Goal: Task Accomplishment & Management: Manage account settings

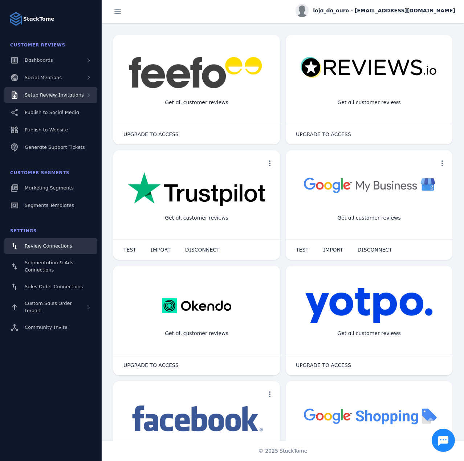
click at [67, 100] on div "Setup Review Invitations" at bounding box center [50, 95] width 93 height 16
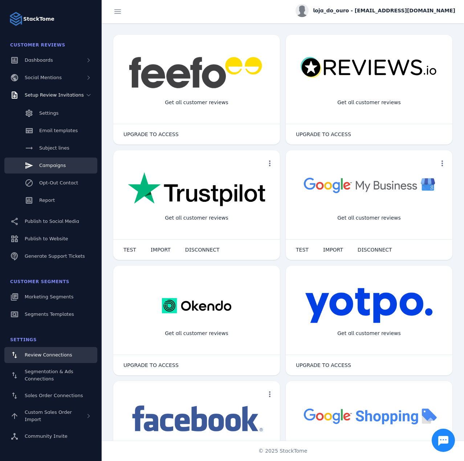
click at [52, 165] on span "Campaigns" at bounding box center [52, 165] width 27 height 5
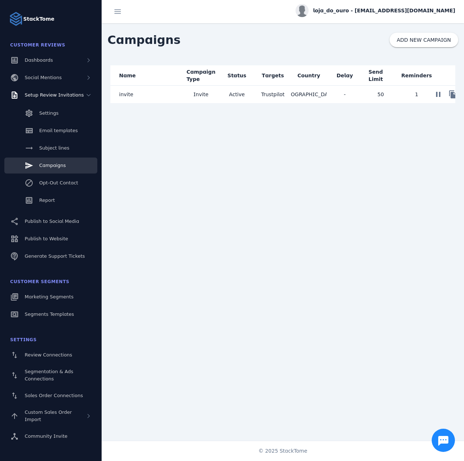
click at [170, 98] on mat-cell "invite" at bounding box center [146, 94] width 73 height 17
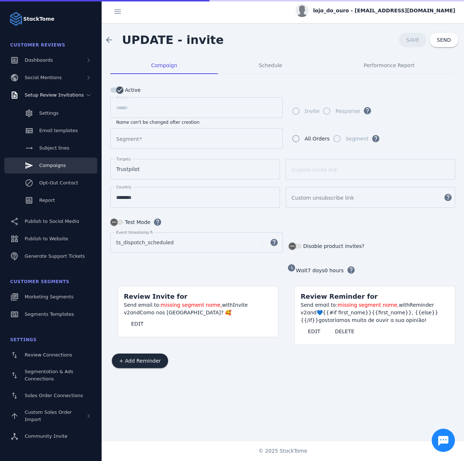
type input "**********"
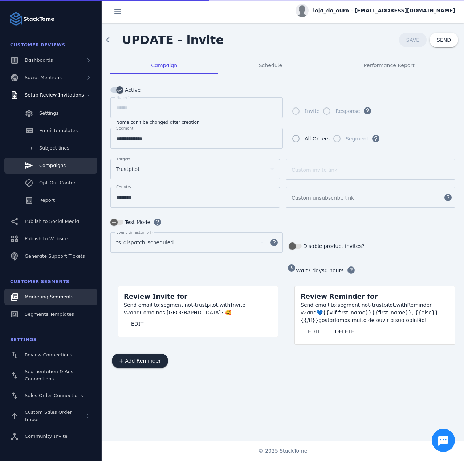
click at [58, 294] on span "Marketing Segments" at bounding box center [49, 296] width 49 height 5
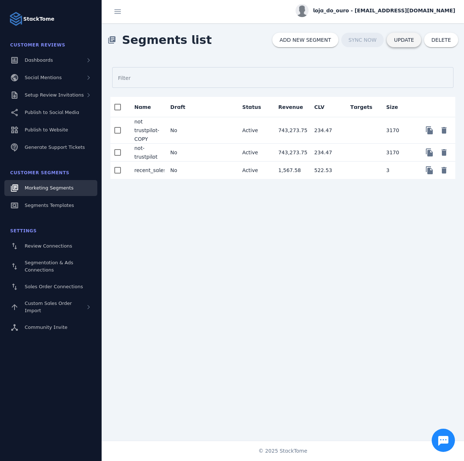
click at [397, 41] on span at bounding box center [404, 39] width 35 height 17
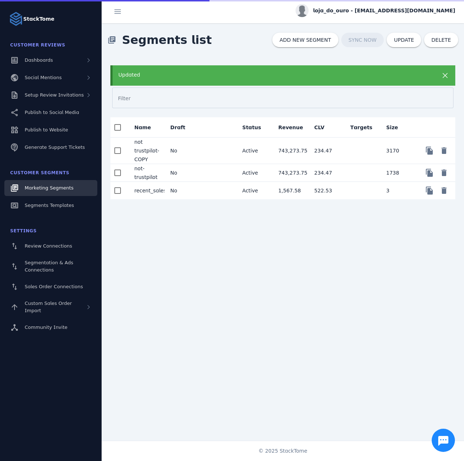
click at [380, 14] on span "loja_do_ouro - [EMAIL_ADDRESS][DOMAIN_NAME]" at bounding box center [384, 11] width 142 height 8
click at [420, 69] on button "Sign out" at bounding box center [429, 69] width 52 height 17
